Goal: Find specific page/section: Find specific page/section

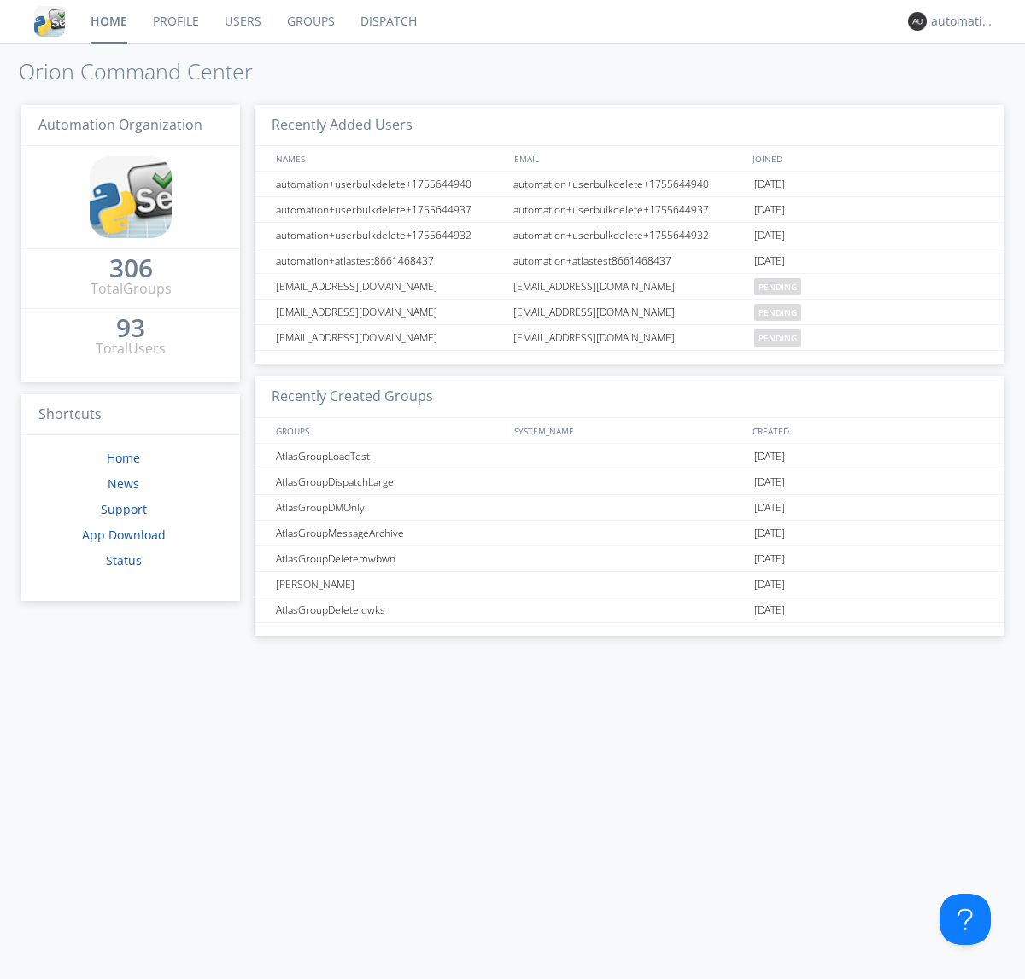
click at [387, 21] on link "Dispatch" at bounding box center [389, 21] width 82 height 43
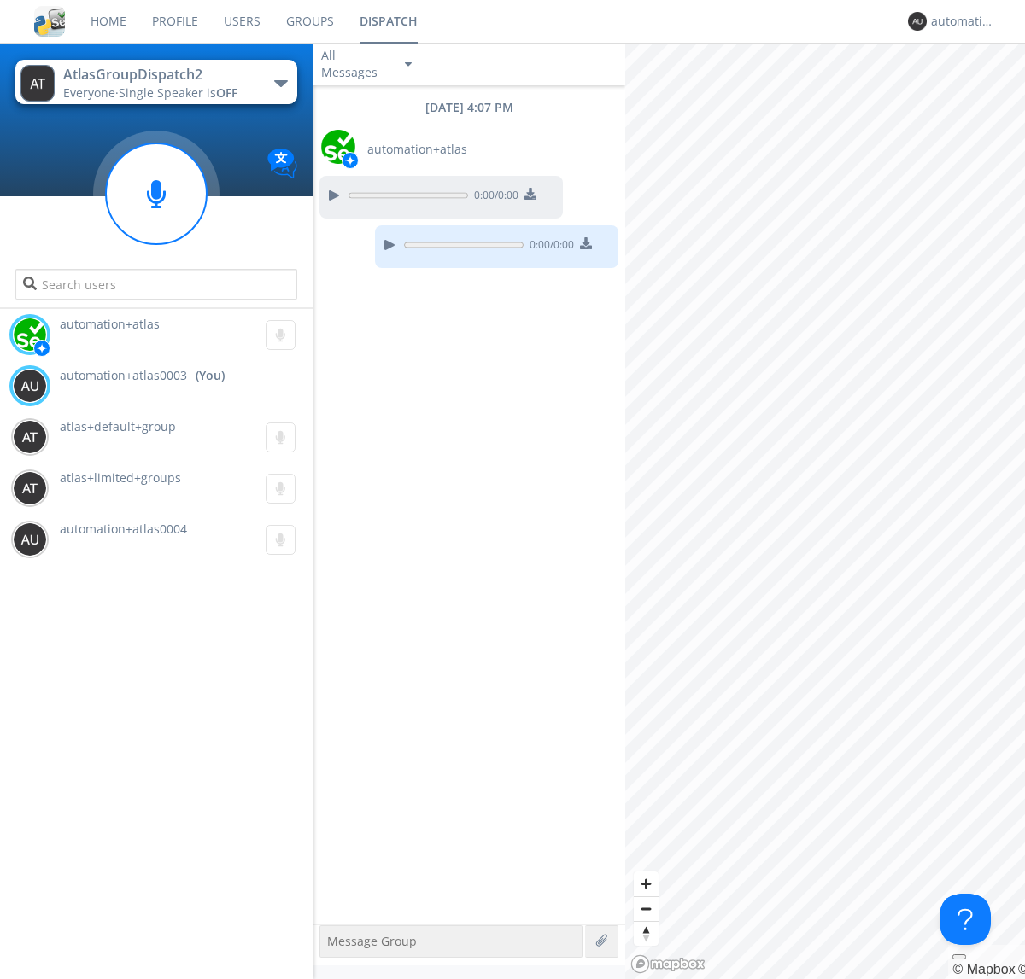
click at [280, 83] on div "button" at bounding box center [281, 83] width 14 height 7
click at [0, 0] on span "AtlasGroupDispatch" at bounding box center [0, 0] width 0 height 0
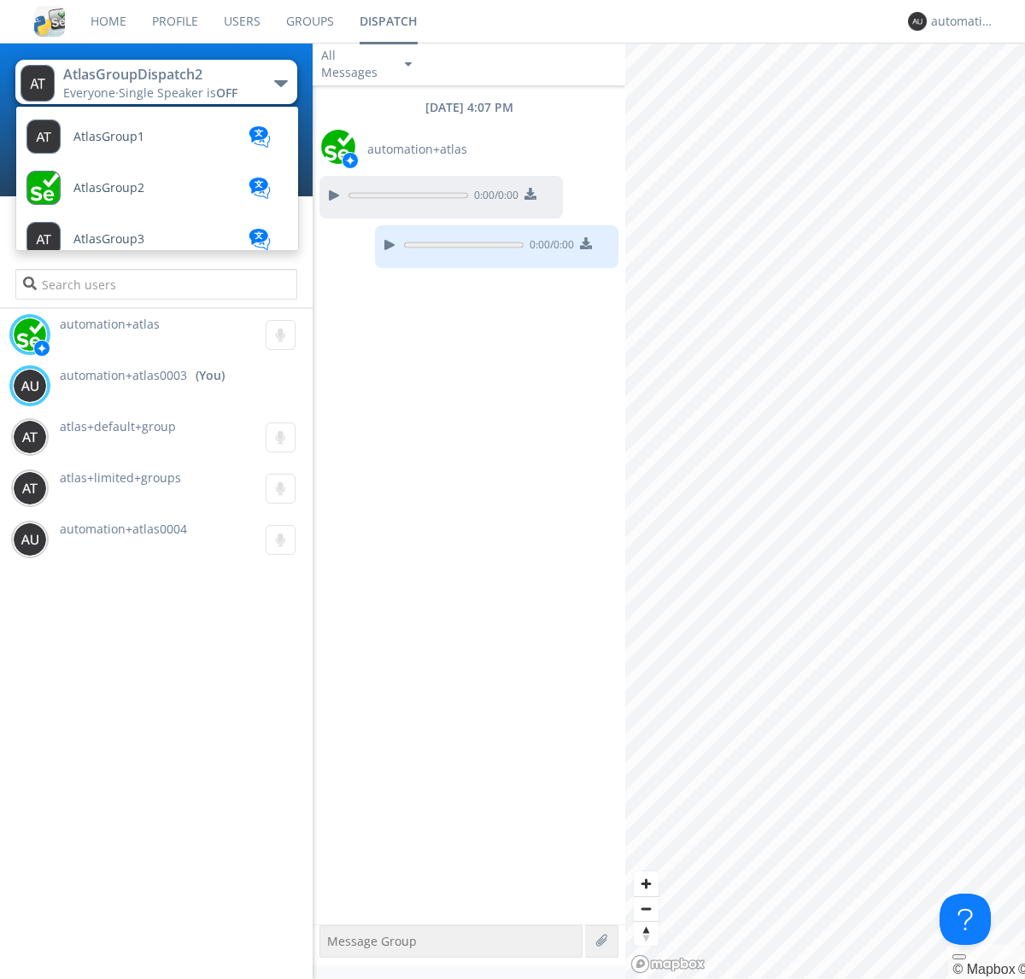
scroll to position [559, 0]
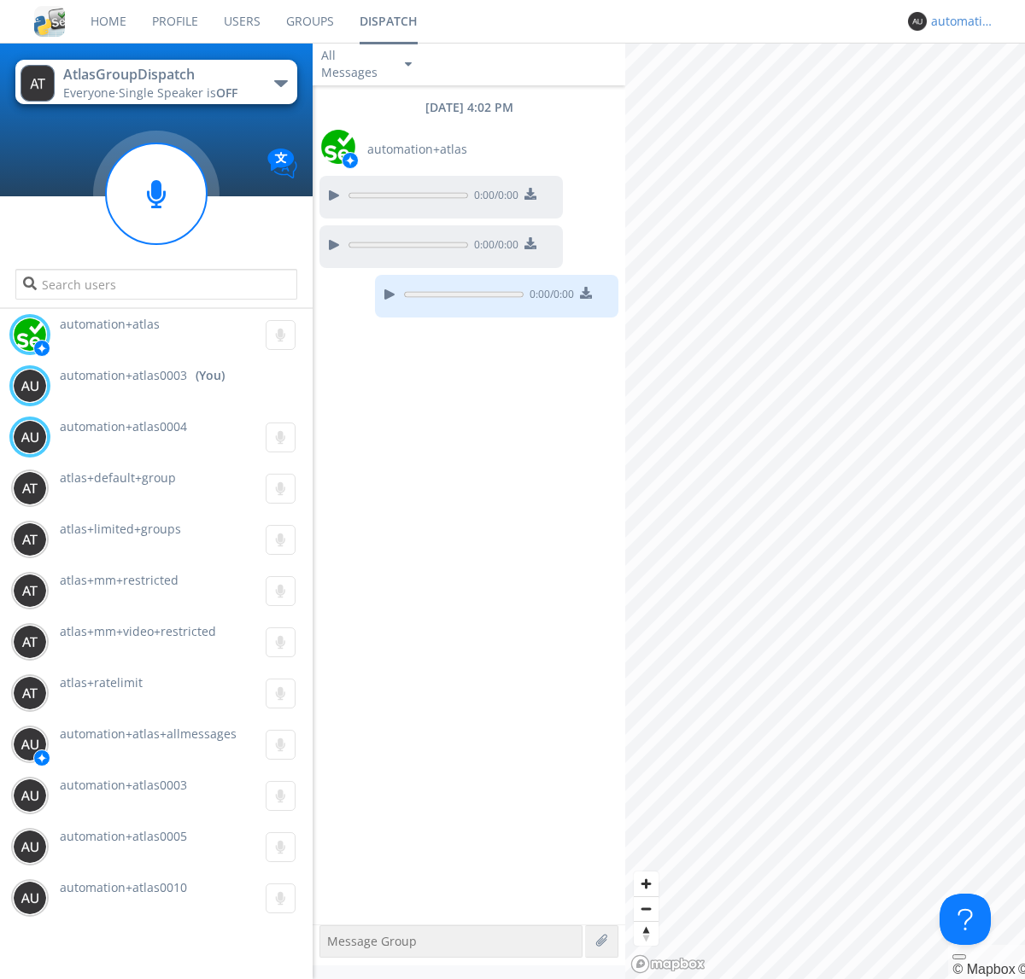
click at [958, 21] on div "automation+atlas0003" at bounding box center [963, 21] width 64 height 17
